Goal: Information Seeking & Learning: Understand process/instructions

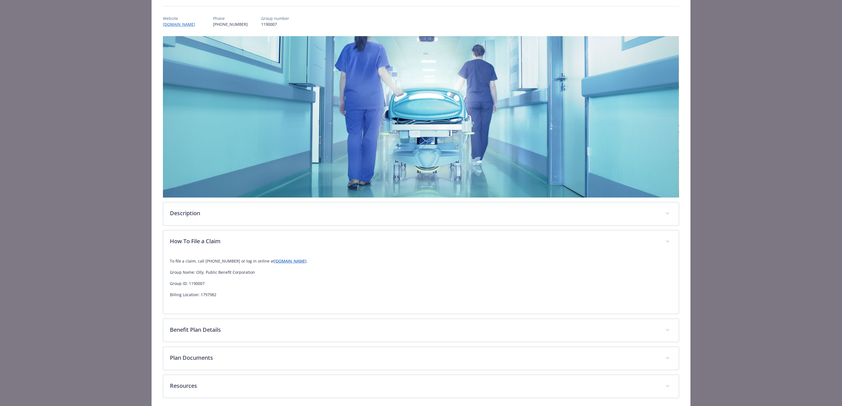
scroll to position [81, 0]
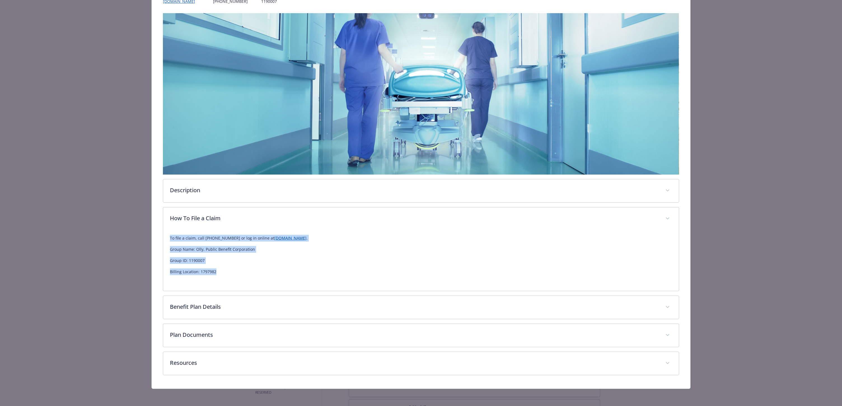
drag, startPoint x: 222, startPoint y: 271, endPoint x: 167, endPoint y: 237, distance: 64.5
click at [167, 237] on div "To file a claim, call [PHONE_NUMBER] or log in online at [DOMAIN_NAME] . Group …" at bounding box center [421, 260] width 516 height 60
copy div "To file a claim, call [PHONE_NUMBER] or log in online at [DOMAIN_NAME] . Group …"
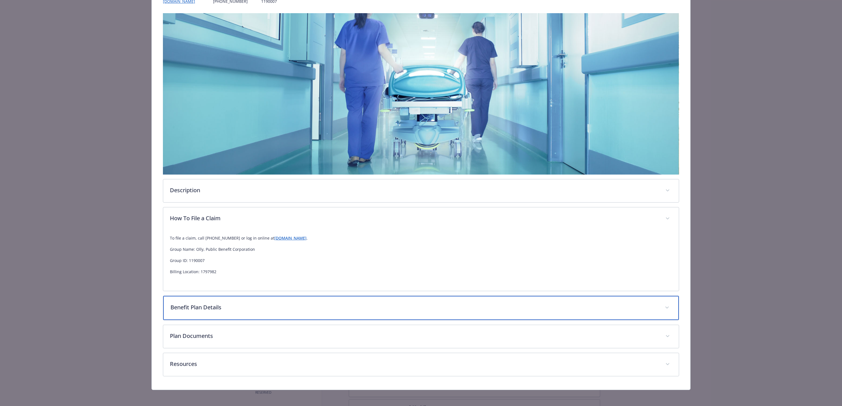
click at [272, 304] on p "Benefit Plan Details" at bounding box center [415, 307] width 488 height 8
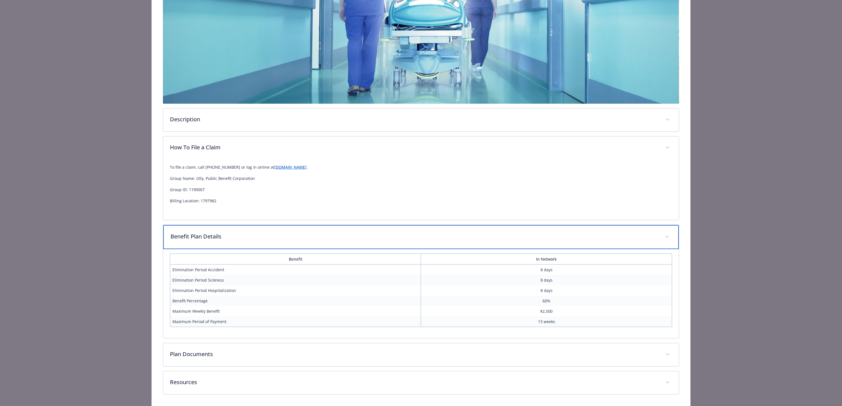
scroll to position [157, 0]
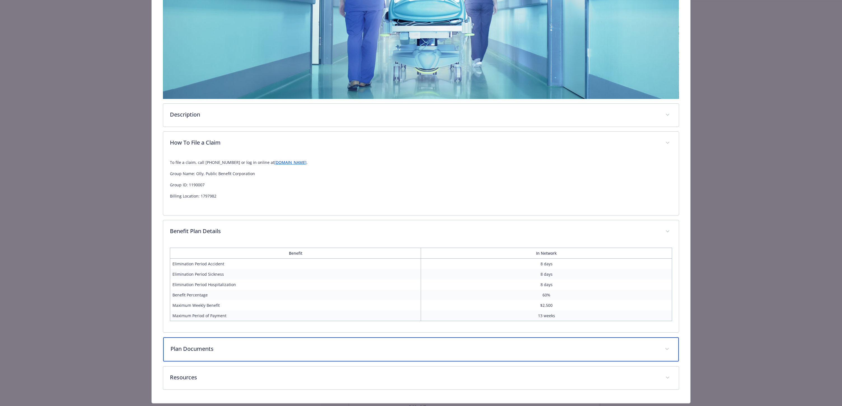
click at [253, 347] on p "Plan Documents" at bounding box center [415, 348] width 488 height 8
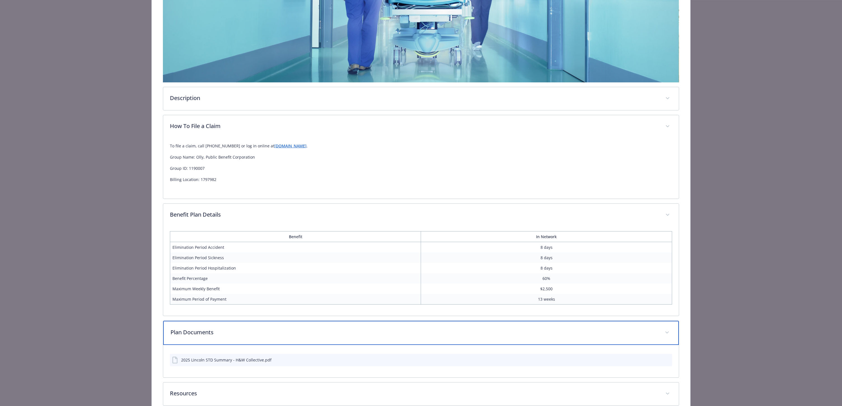
scroll to position [204, 0]
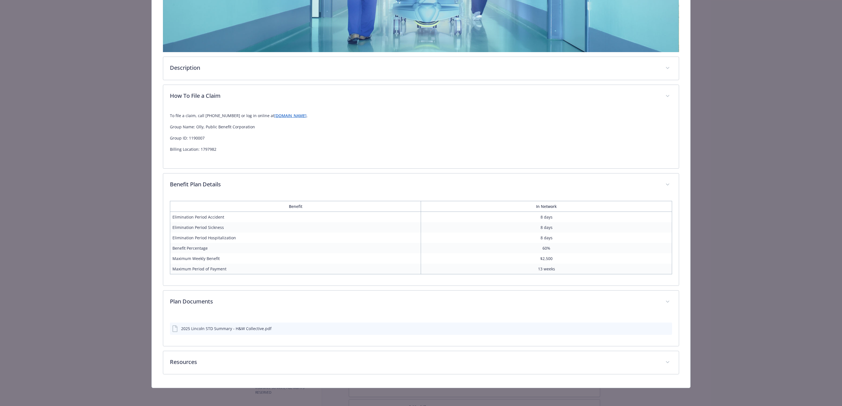
click at [656, 328] on icon "download file" at bounding box center [658, 327] width 4 height 3
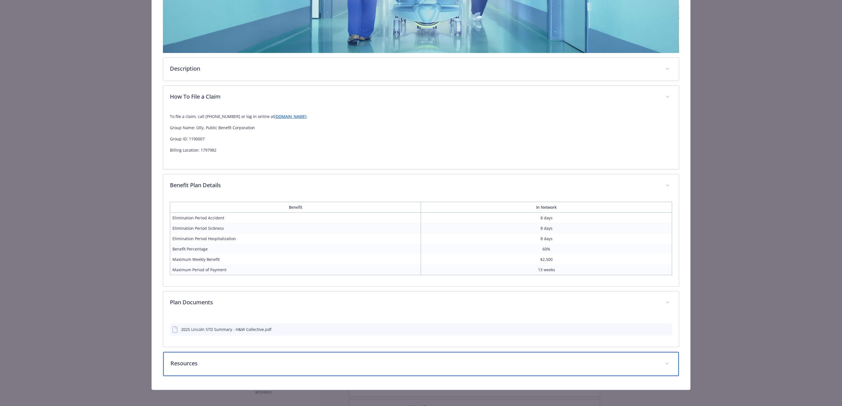
click at [326, 369] on div "Resources" at bounding box center [421, 364] width 516 height 24
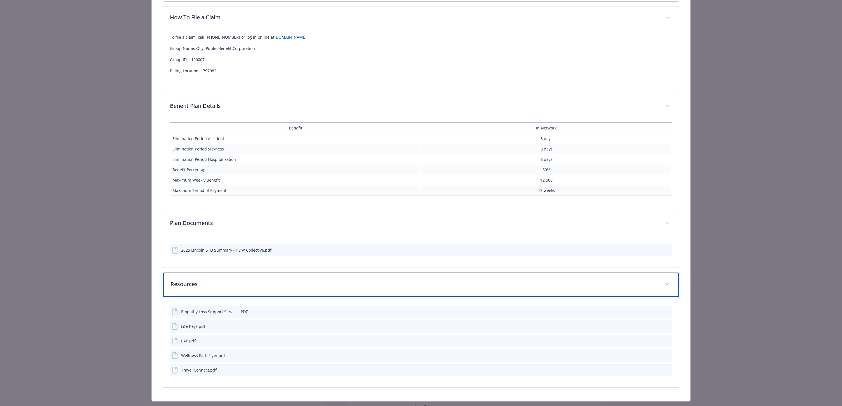
scroll to position [199, 0]
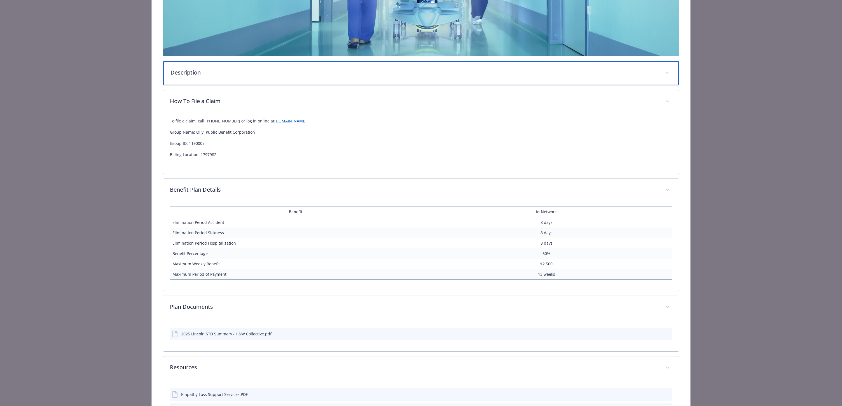
click at [325, 61] on div "Description" at bounding box center [421, 73] width 516 height 24
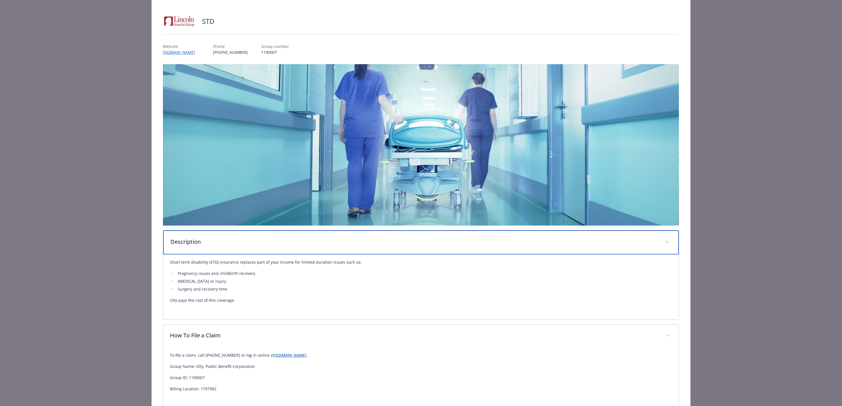
scroll to position [0, 0]
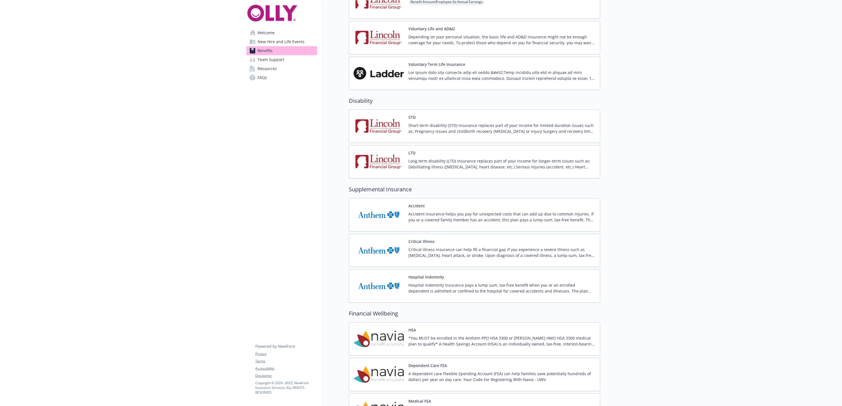
scroll to position [640, 0]
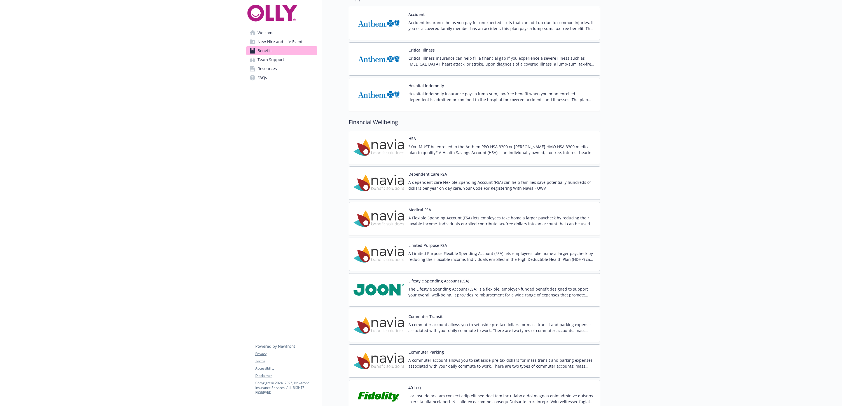
click at [431, 146] on p "*You MUST be enrolled in the Anthem PPO HSA 3300 or [PERSON_NAME] HMO HSA 3300 …" at bounding box center [502, 150] width 187 height 12
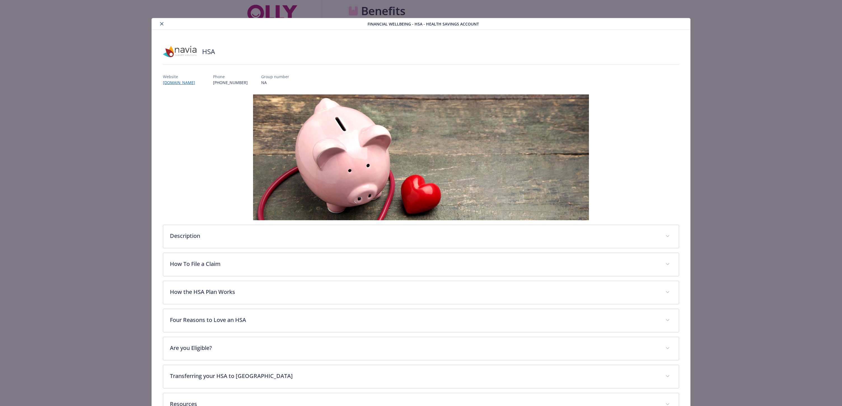
scroll to position [640, 0]
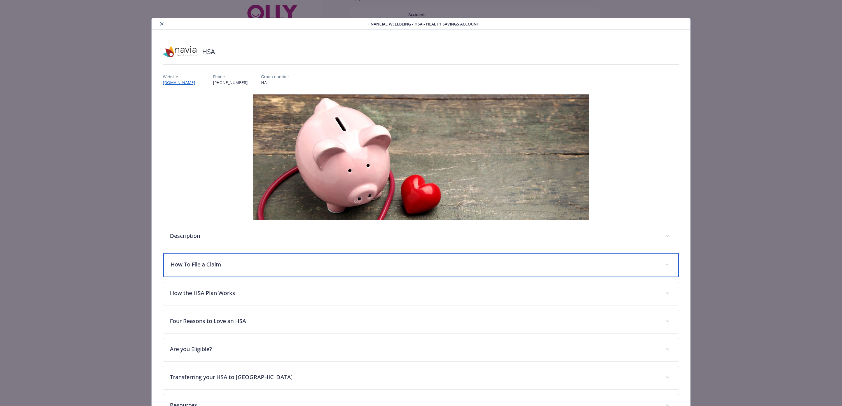
click at [226, 263] on p "How To File a Claim" at bounding box center [415, 264] width 488 height 8
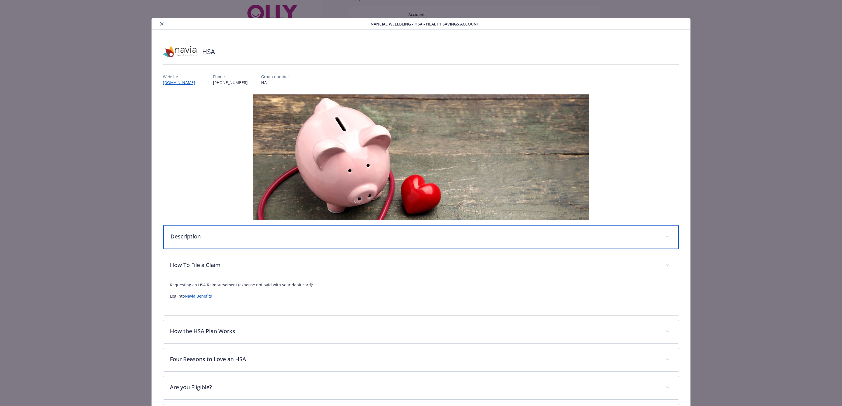
click at [213, 234] on p "Description" at bounding box center [415, 236] width 488 height 8
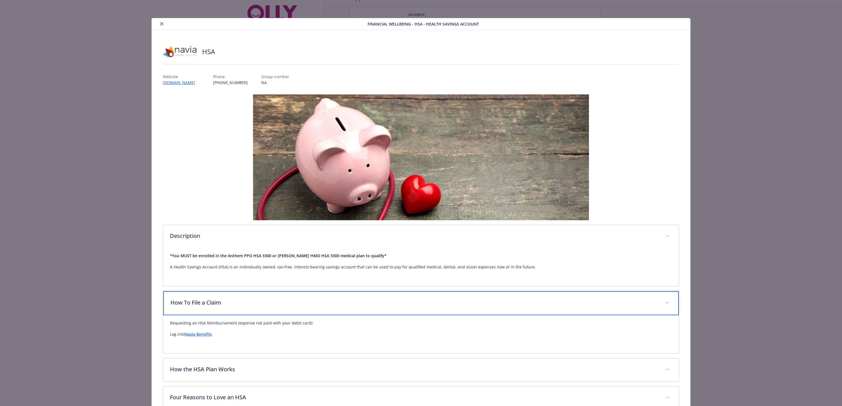
click at [284, 305] on p "How To File a Claim" at bounding box center [415, 302] width 488 height 8
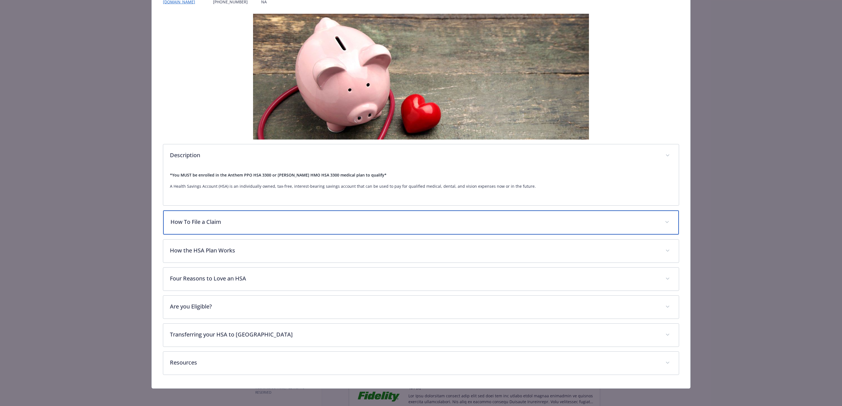
scroll to position [81, 0]
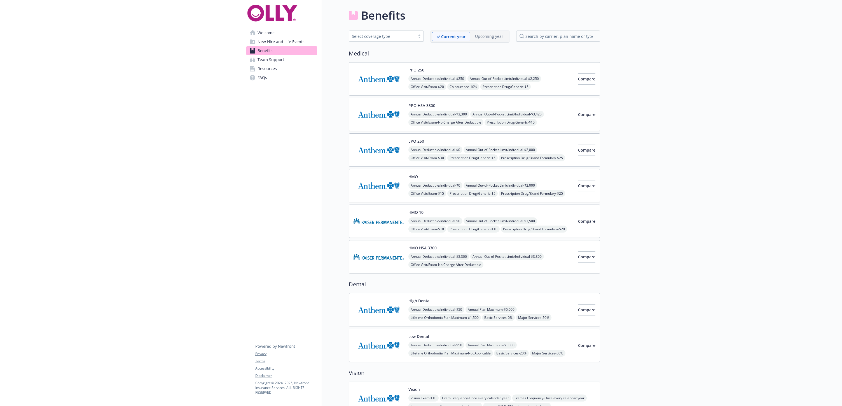
click at [283, 42] on span "New Hire and Life Events" at bounding box center [281, 41] width 47 height 9
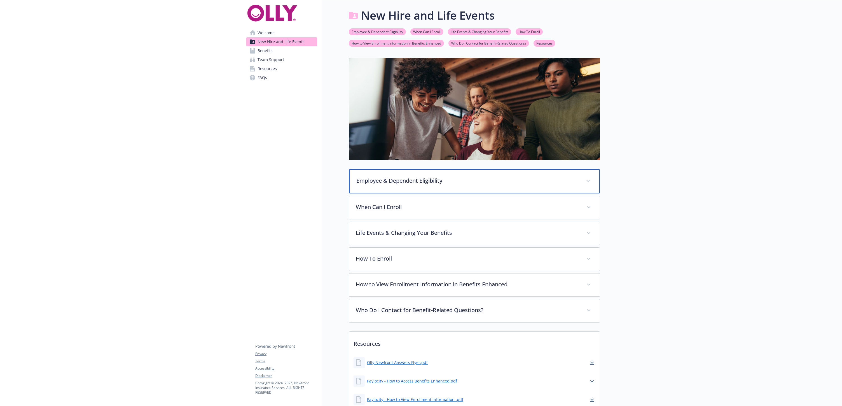
click at [427, 179] on p "Employee & Dependent Eligibility" at bounding box center [467, 180] width 223 height 8
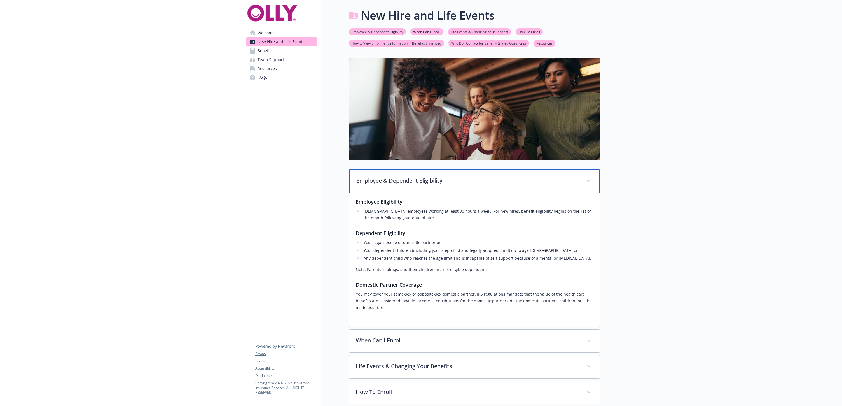
click at [427, 179] on p "Employee & Dependent Eligibility" at bounding box center [467, 180] width 223 height 8
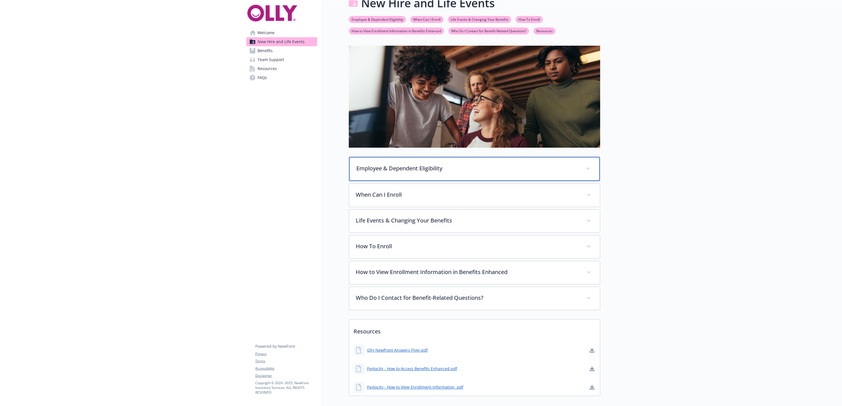
scroll to position [43, 0]
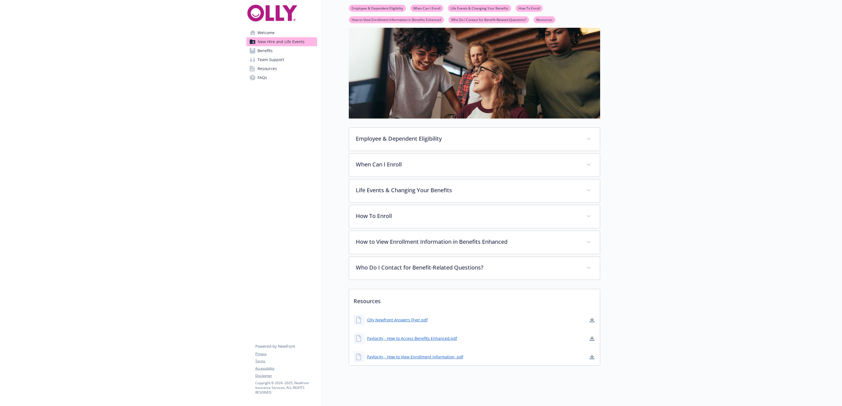
click at [281, 61] on span "Team Support" at bounding box center [271, 59] width 27 height 9
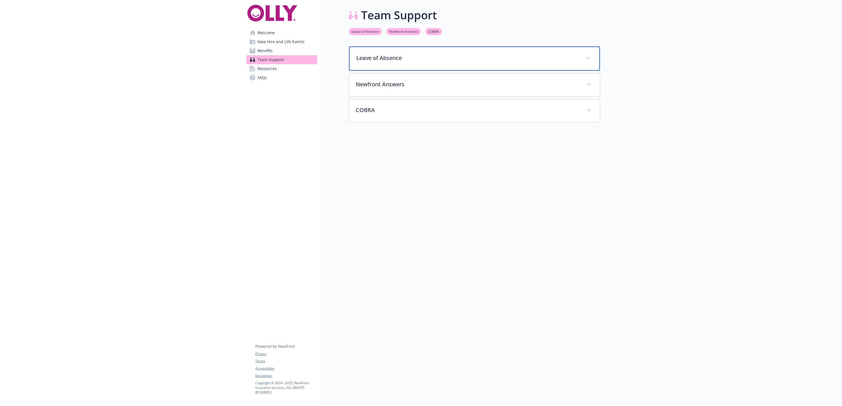
click at [476, 54] on p "Leave of Absence" at bounding box center [467, 58] width 223 height 8
